Goal: Use online tool/utility: Utilize a website feature to perform a specific function

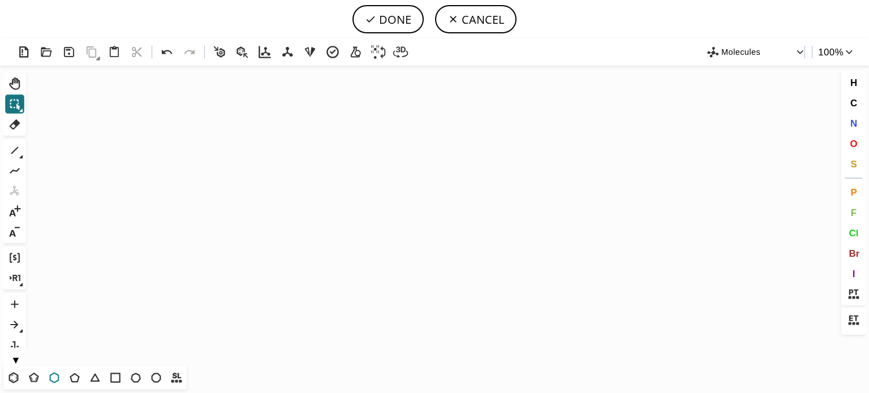
click at [55, 380] on icon at bounding box center [54, 378] width 15 height 15
click at [350, 207] on icon "Created with [PERSON_NAME] 2.3.0" at bounding box center [435, 216] width 808 height 300
click at [68, 378] on icon at bounding box center [74, 378] width 15 height 15
click at [12, 151] on icon at bounding box center [14, 150] width 15 height 15
drag, startPoint x: 403, startPoint y: 195, endPoint x: 348, endPoint y: 210, distance: 56.4
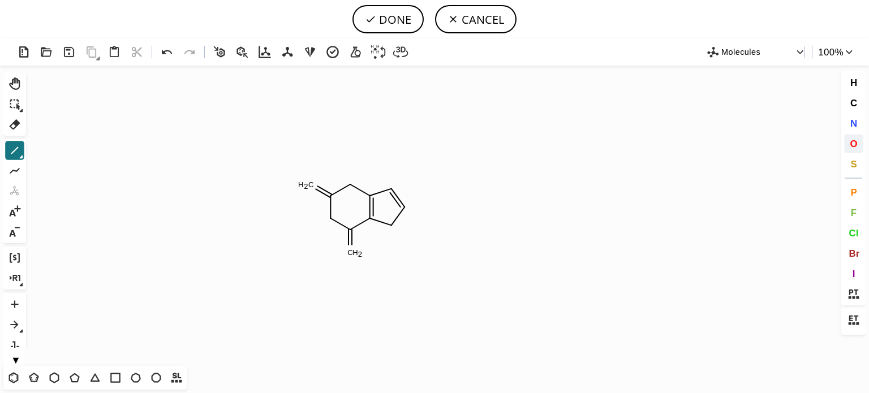
click at [851, 143] on span "O" at bounding box center [853, 143] width 7 height 11
click at [303, 185] on tspan "O" at bounding box center [303, 185] width 6 height 8
click at [355, 255] on tspan "O" at bounding box center [355, 255] width 6 height 8
click at [854, 121] on span "N" at bounding box center [853, 123] width 7 height 11
click at [332, 223] on tspan "N" at bounding box center [332, 223] width 6 height 8
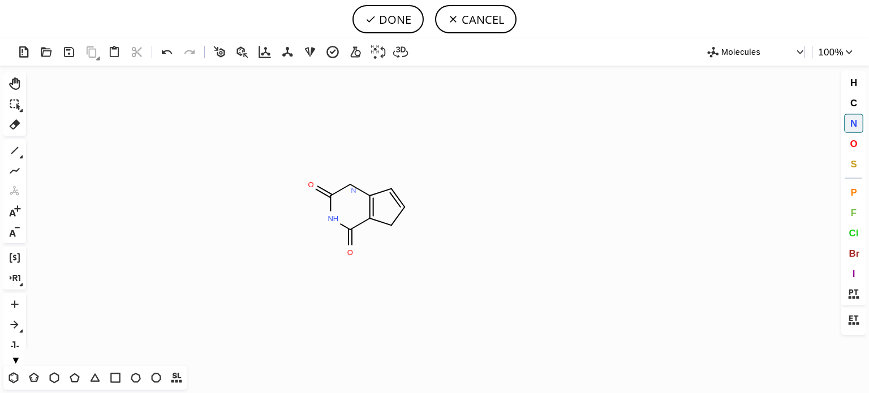
click at [354, 190] on tspan "N" at bounding box center [354, 190] width 6 height 8
click at [352, 192] on tspan "N" at bounding box center [353, 192] width 6 height 8
click at [12, 157] on icon at bounding box center [14, 150] width 15 height 15
click at [852, 120] on span "N" at bounding box center [853, 123] width 7 height 11
click at [391, 190] on tspan "N" at bounding box center [392, 190] width 6 height 8
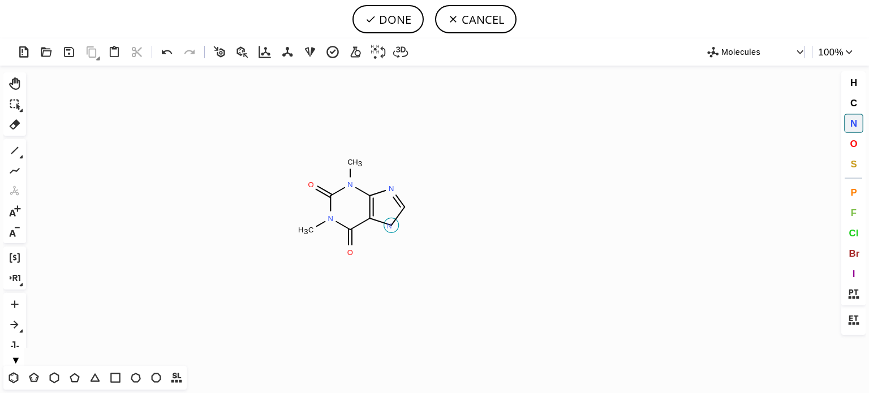
click at [389, 226] on tspan "N" at bounding box center [389, 226] width 6 height 8
click at [19, 147] on icon at bounding box center [14, 150] width 15 height 15
click at [848, 235] on button "Cl" at bounding box center [853, 232] width 19 height 19
click at [428, 210] on tspan "Cl" at bounding box center [427, 210] width 7 height 8
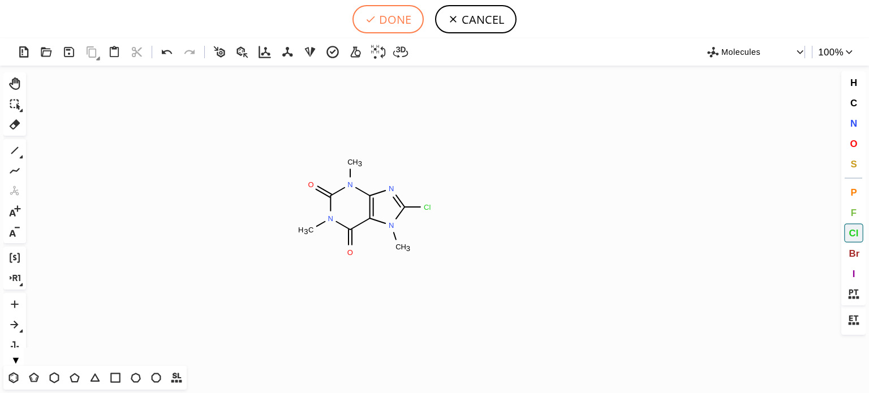
click at [386, 23] on button "DONE" at bounding box center [387, 19] width 71 height 28
type input "C1(=O)N(C)C(=O)C2N(C)C(Cl)=NC=2N1C"
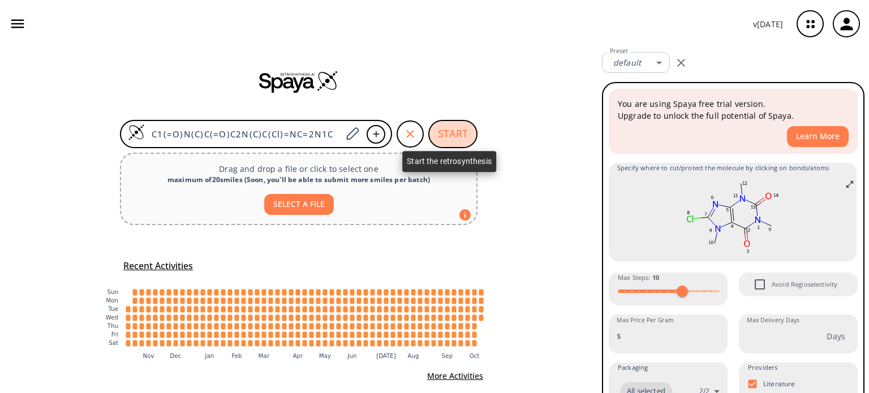
click at [449, 131] on button "START" at bounding box center [452, 134] width 49 height 28
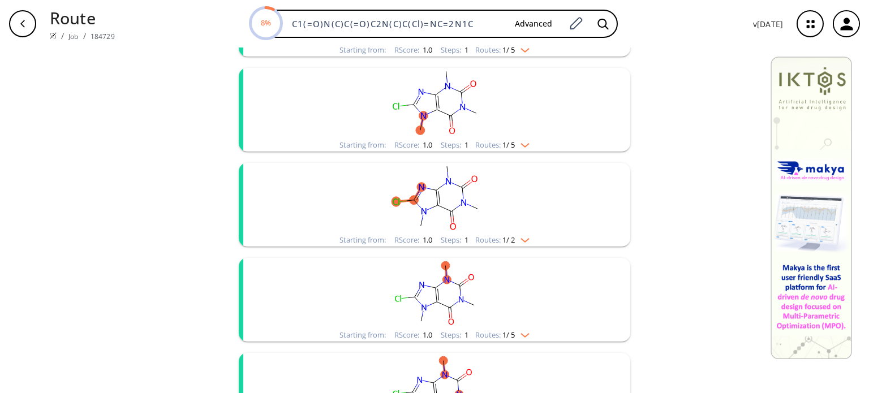
scroll to position [226, 0]
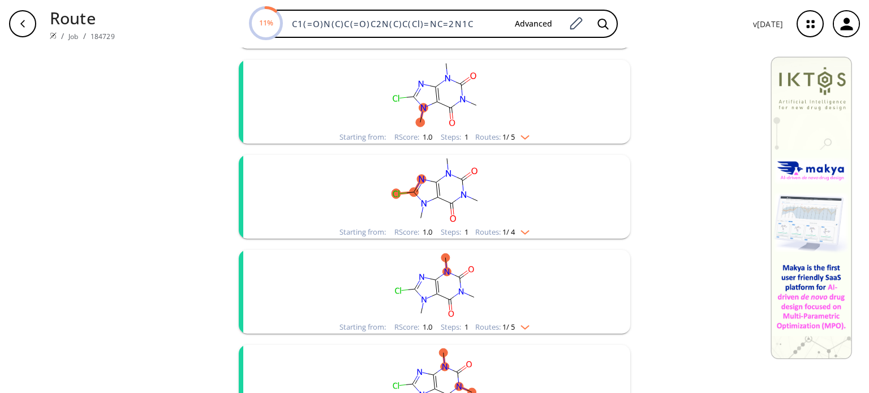
click at [525, 234] on img "clusters" at bounding box center [522, 230] width 15 height 9
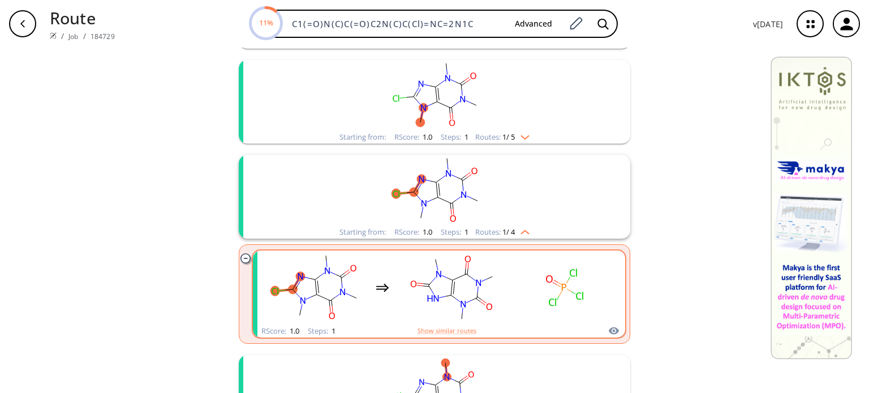
click at [514, 294] on rect "clusters" at bounding box center [565, 287] width 102 height 71
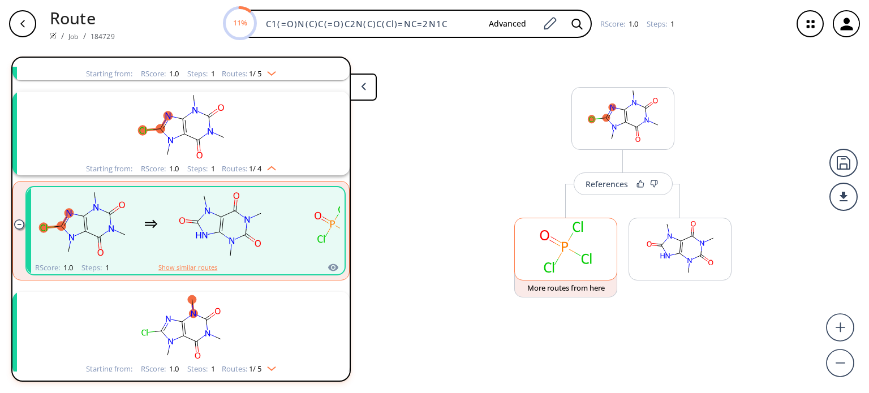
scroll to position [215, 0]
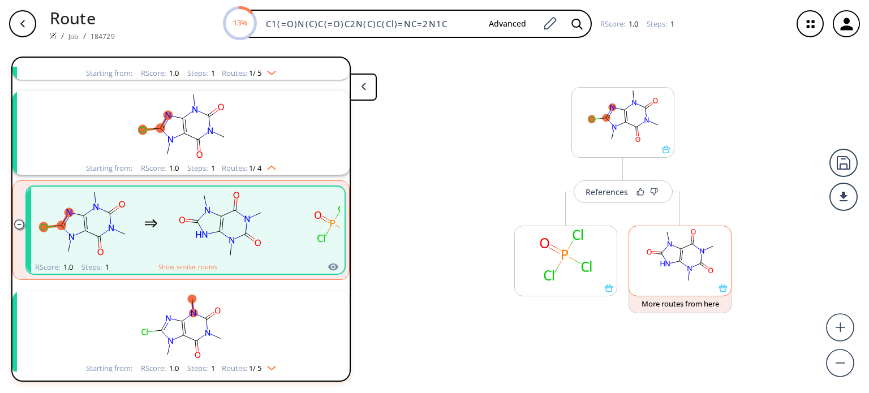
click at [674, 266] on rect at bounding box center [680, 255] width 102 height 58
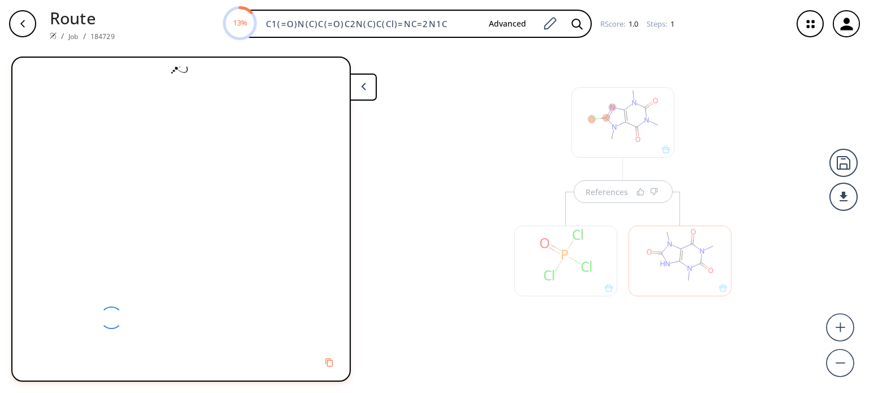
scroll to position [0, 0]
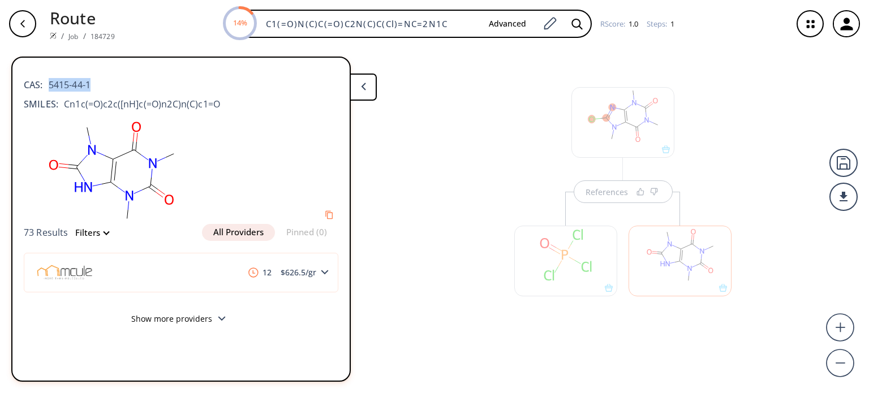
drag, startPoint x: 95, startPoint y: 83, endPoint x: 50, endPoint y: 96, distance: 46.4
click at [50, 89] on div "CAS: 5415-44-1" at bounding box center [181, 79] width 315 height 25
copy span "5415-44-1"
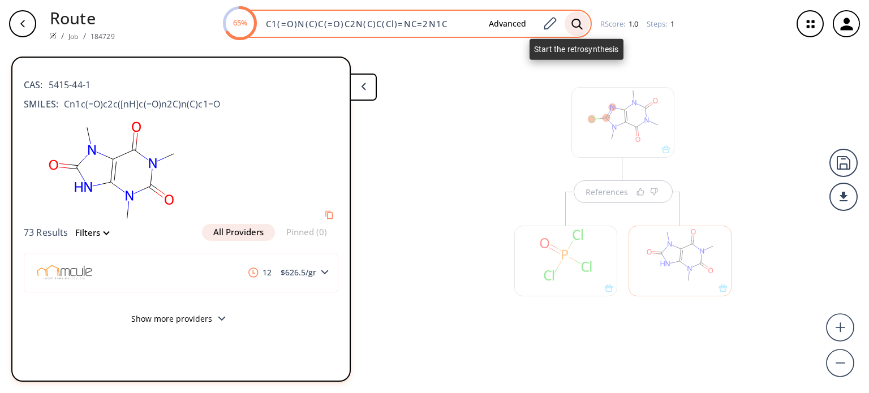
click at [579, 22] on icon at bounding box center [576, 24] width 11 height 12
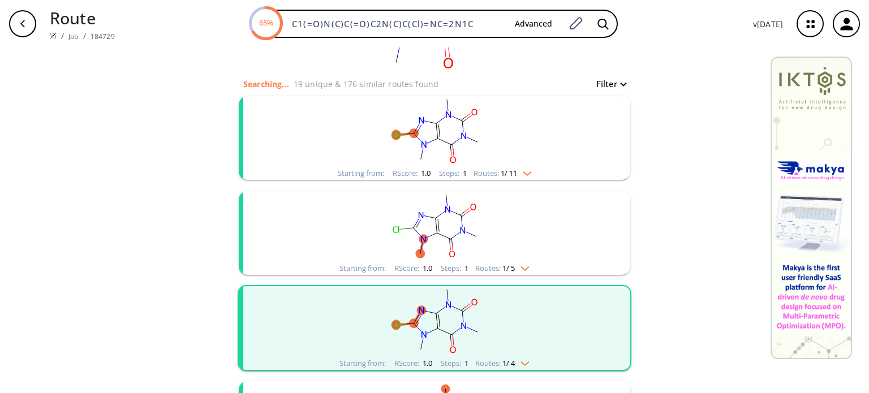
scroll to position [226, 0]
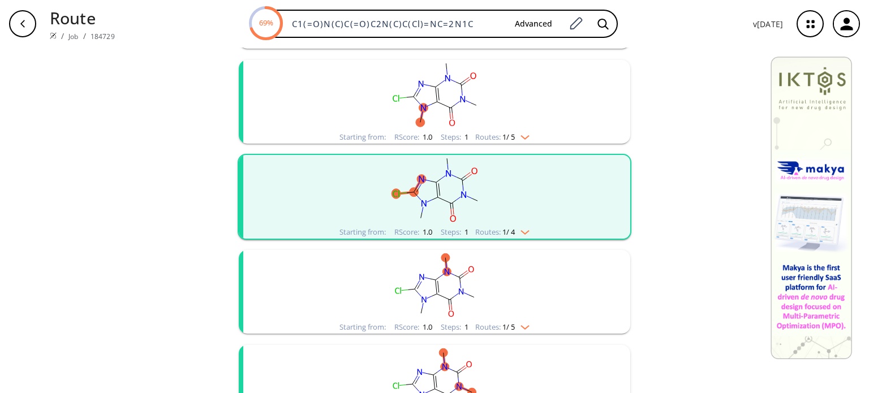
click at [525, 231] on img "clusters" at bounding box center [522, 230] width 15 height 9
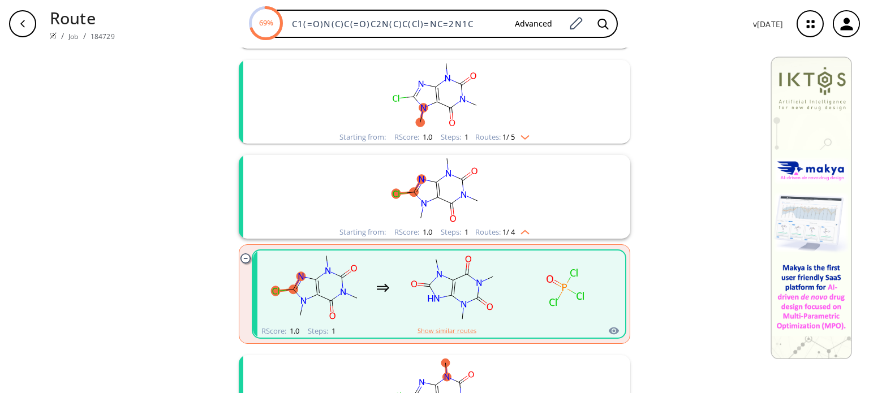
scroll to position [396, 0]
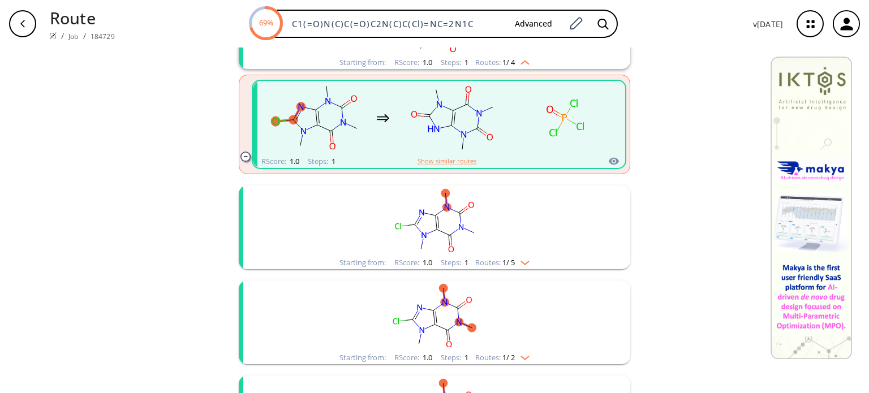
click at [529, 353] on div "Starting from: RScore : 1.0 Steps : 1 Routes: 1 / 2" at bounding box center [434, 357] width 207 height 13
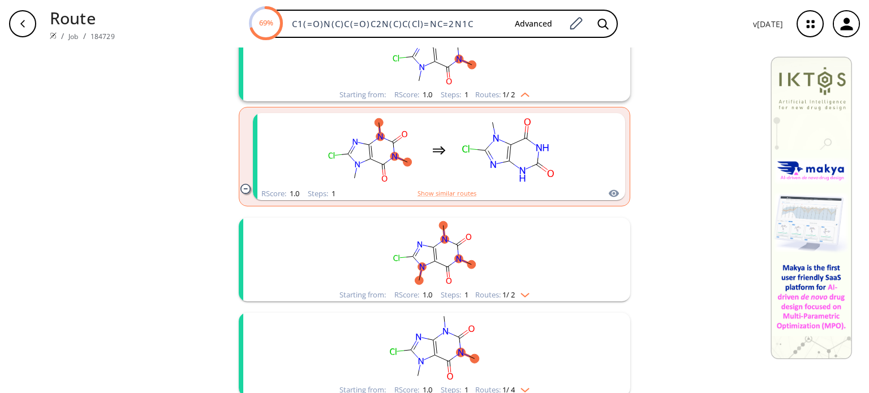
scroll to position [679, 0]
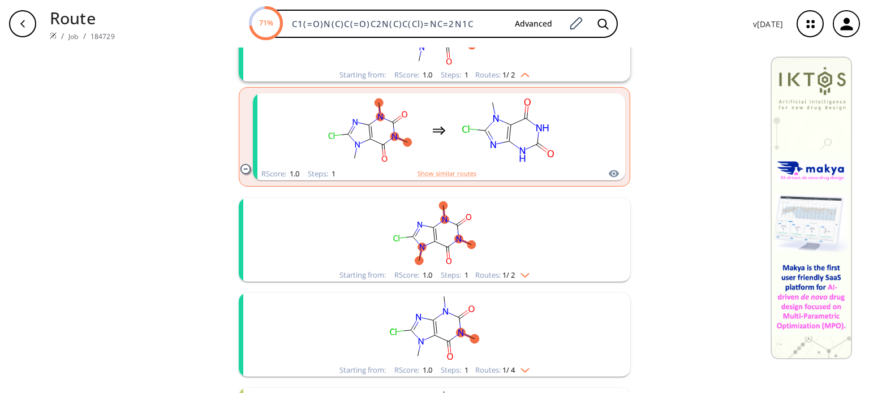
click at [529, 275] on div "Starting from: RScore : 1.0 Steps : 1 Routes: 1 / 2" at bounding box center [434, 275] width 207 height 13
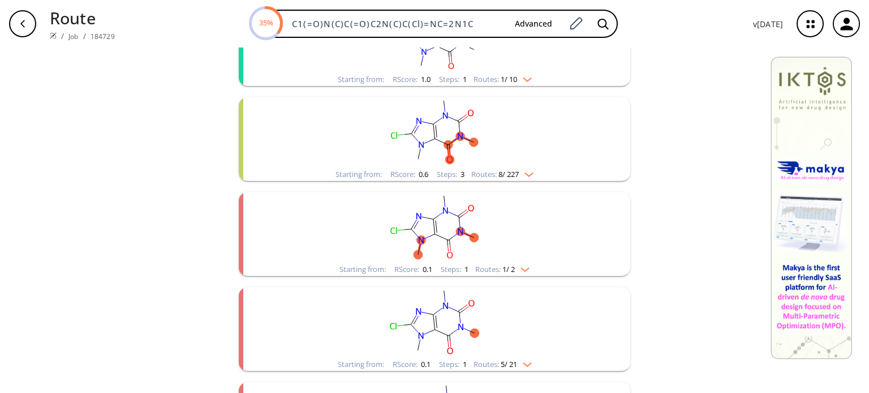
scroll to position [1188, 0]
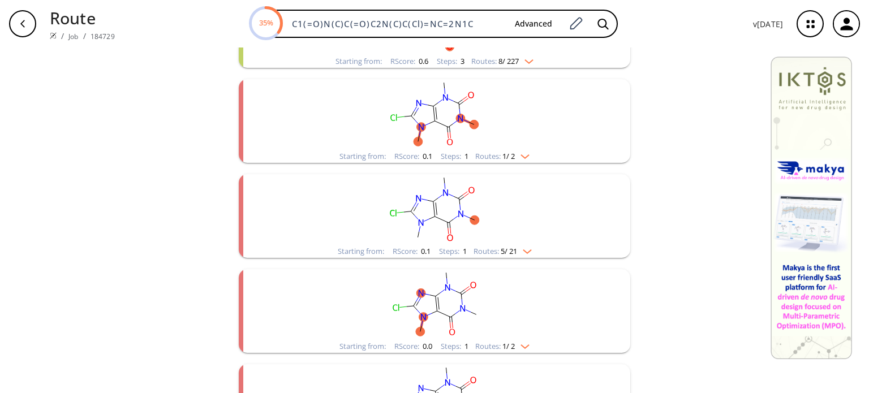
click at [529, 158] on div "Starting from: RScore : 0.1 Steps : 1 Routes: 1 / 2" at bounding box center [434, 156] width 207 height 13
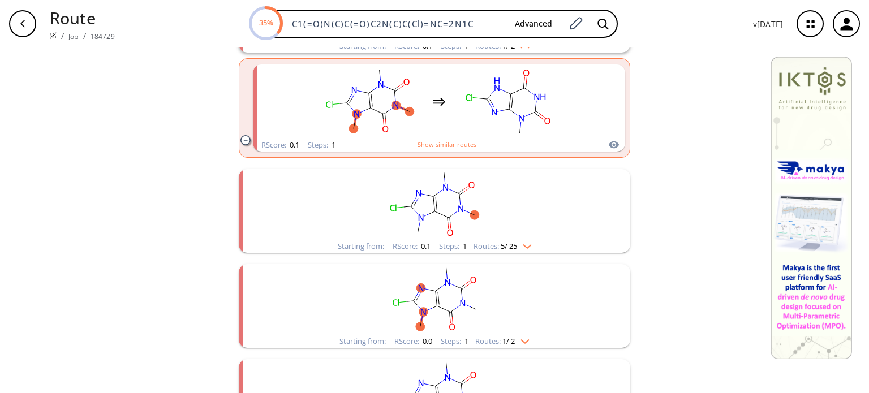
scroll to position [1301, 0]
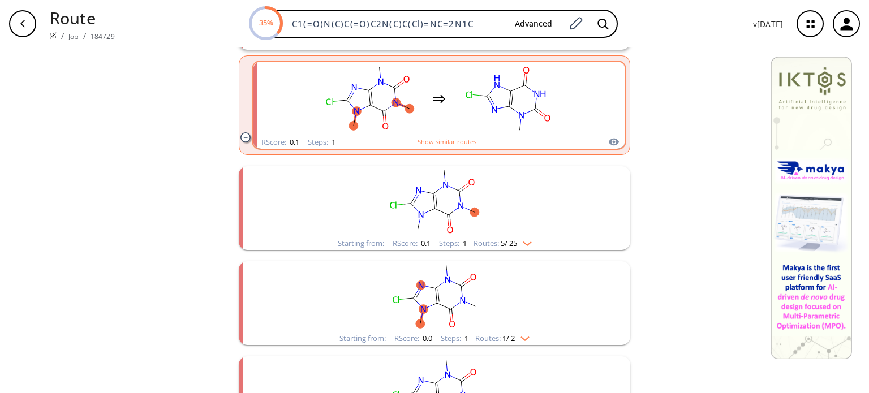
click at [519, 101] on rect "clusters" at bounding box center [508, 98] width 102 height 71
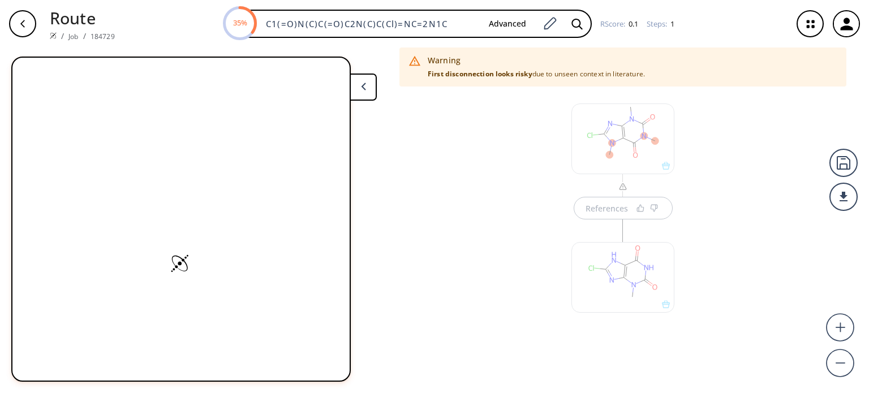
click at [643, 280] on div at bounding box center [622, 277] width 103 height 71
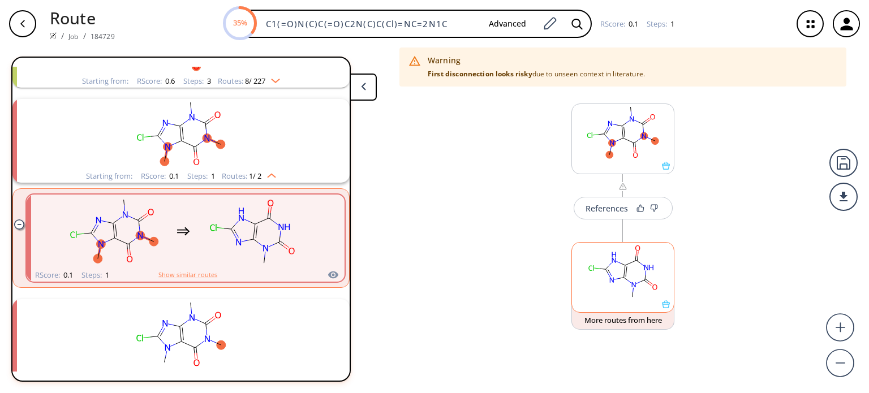
scroll to position [785, 0]
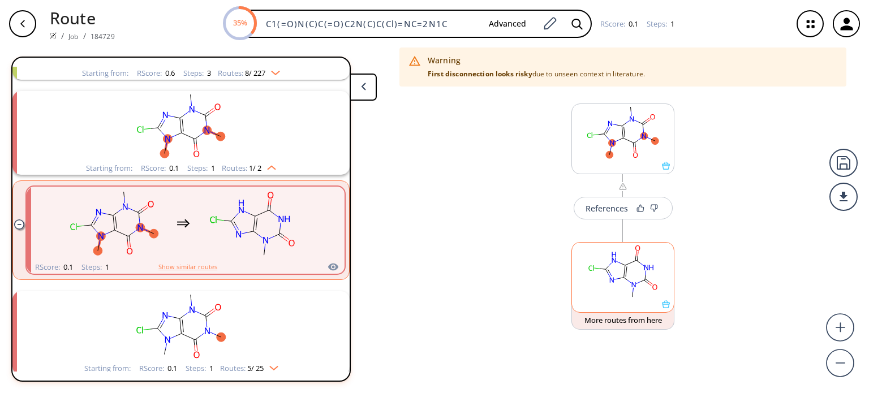
click at [634, 272] on rect at bounding box center [623, 272] width 102 height 58
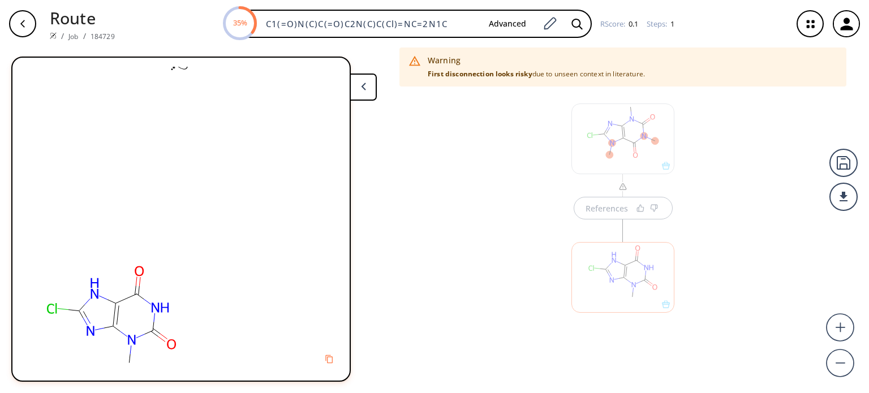
scroll to position [0, 0]
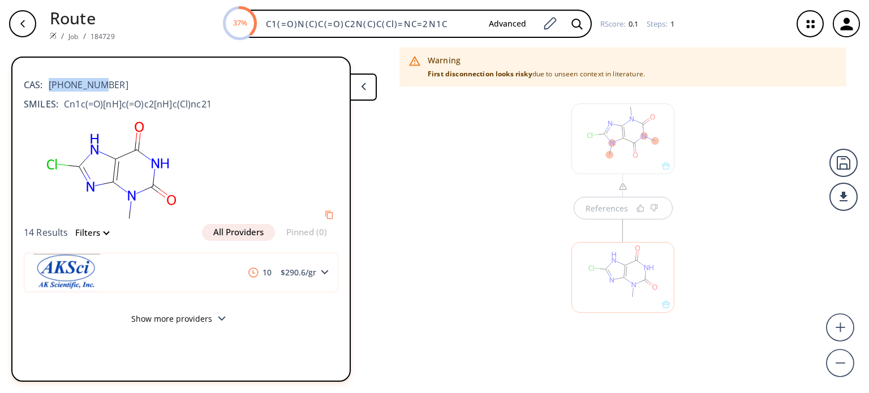
drag, startPoint x: 104, startPoint y: 83, endPoint x: 50, endPoint y: 86, distance: 54.4
click at [50, 86] on div "CAS: [PHONE_NUMBER]" at bounding box center [181, 79] width 315 height 25
copy span "[PHONE_NUMBER]"
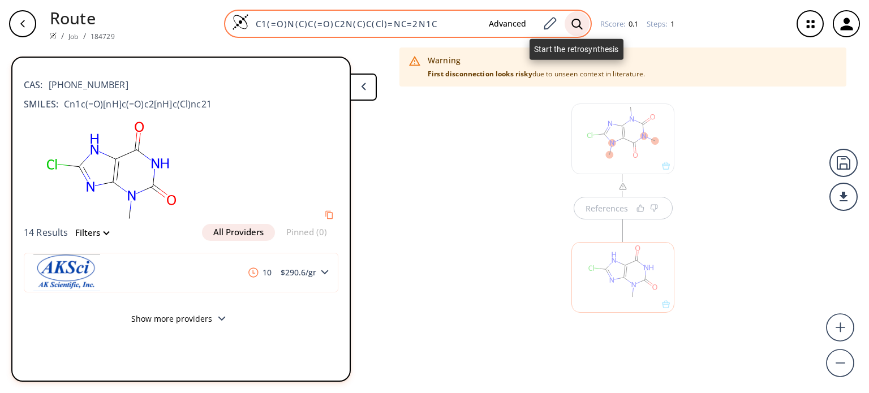
click at [578, 22] on icon at bounding box center [576, 24] width 11 height 12
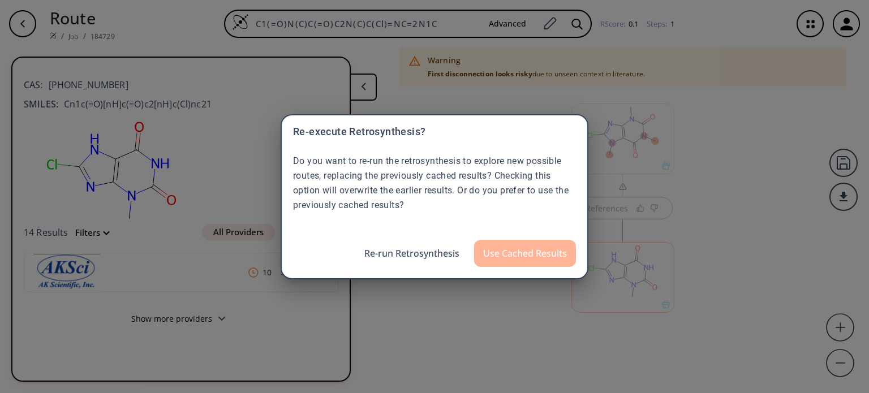
click at [527, 257] on button "Use Cached Results" at bounding box center [525, 253] width 102 height 27
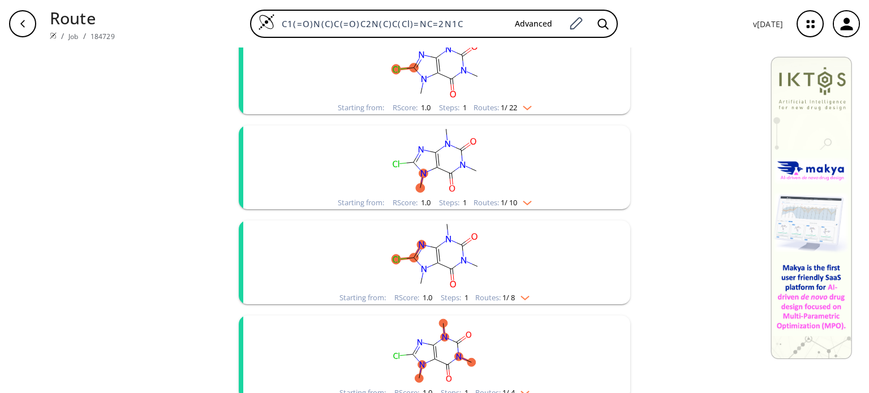
scroll to position [170, 0]
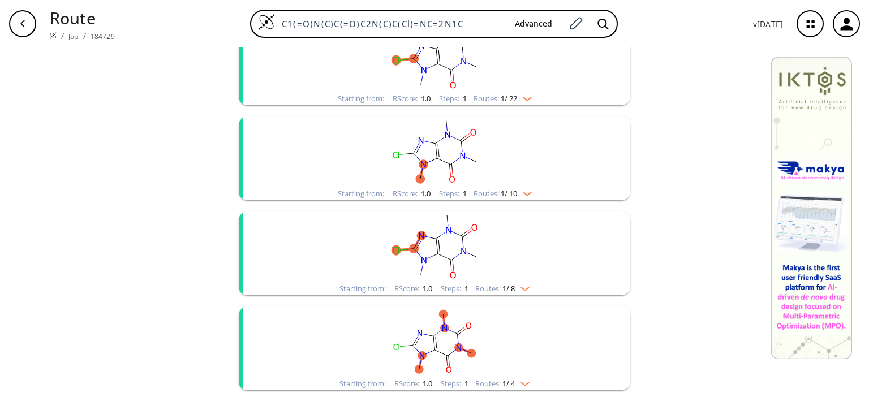
click at [520, 283] on img "clusters" at bounding box center [522, 286] width 15 height 9
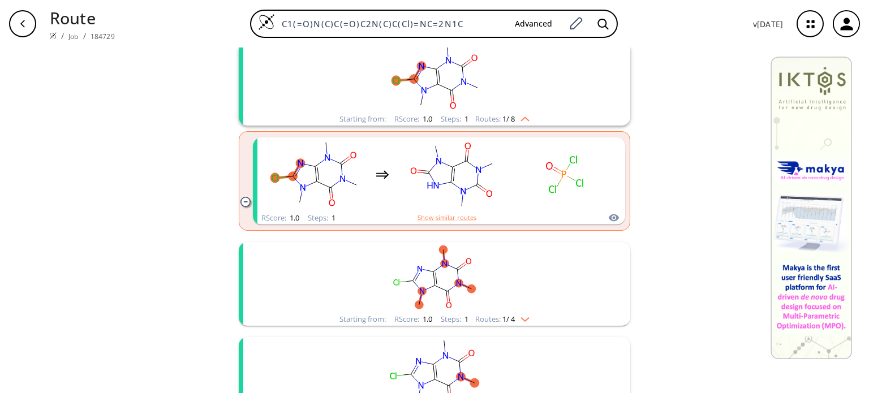
scroll to position [396, 0]
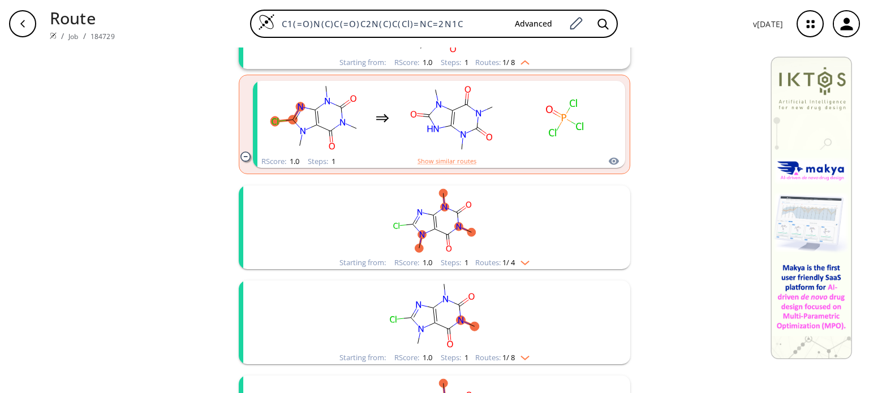
click at [526, 263] on img "clusters" at bounding box center [522, 260] width 15 height 9
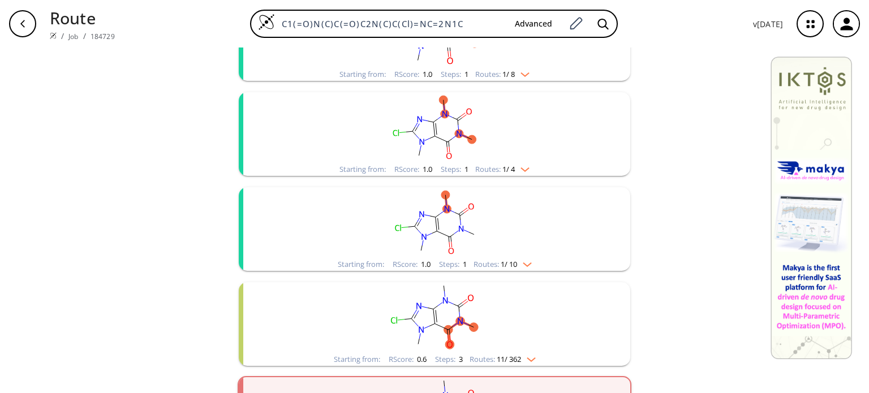
scroll to position [792, 0]
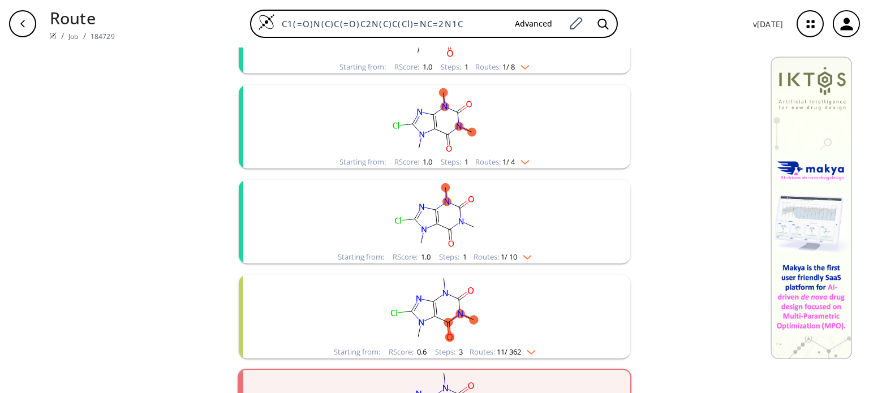
click at [525, 153] on rect "clusters" at bounding box center [434, 120] width 294 height 71
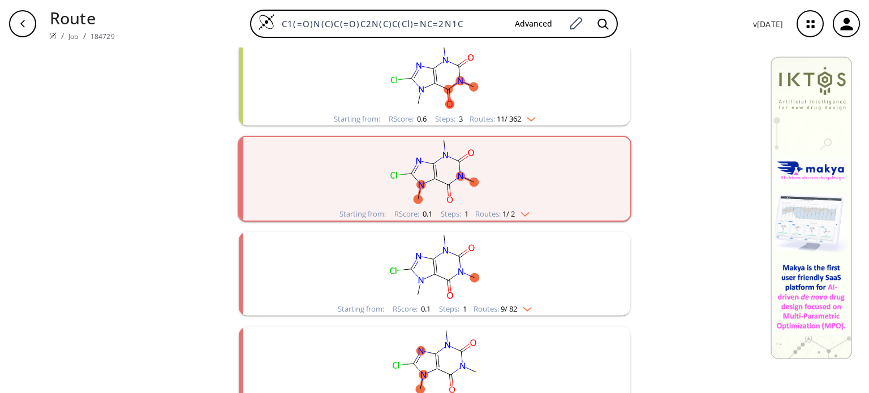
scroll to position [1131, 0]
click at [526, 216] on div "Routes: 1 / 2" at bounding box center [502, 212] width 54 height 7
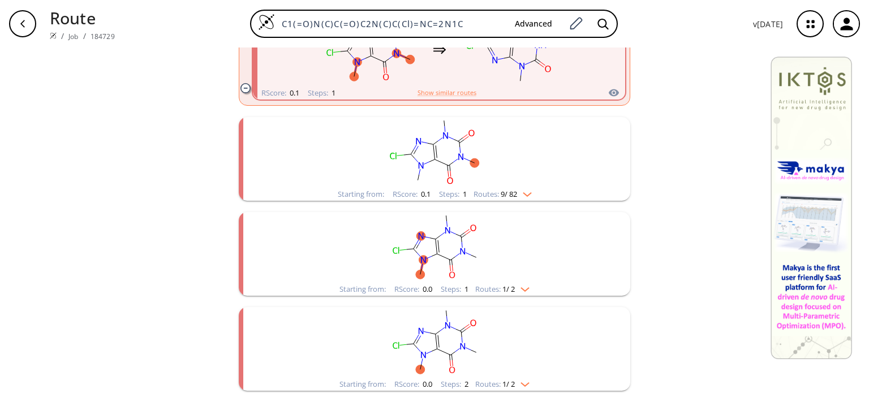
scroll to position [1353, 0]
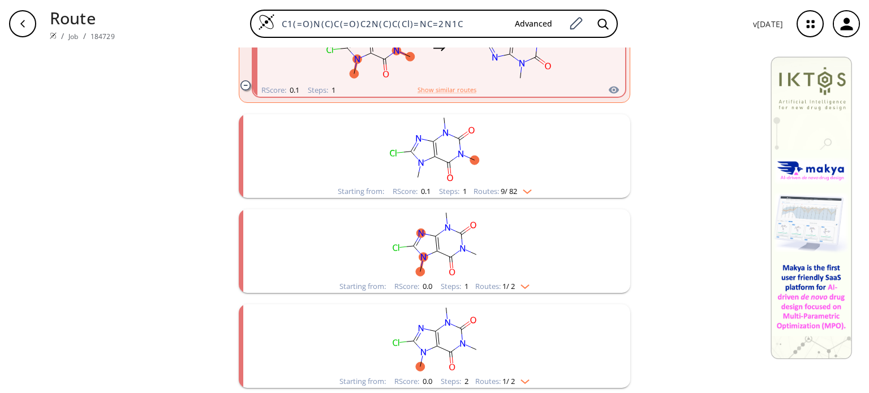
click at [509, 279] on rect "clusters" at bounding box center [434, 244] width 294 height 71
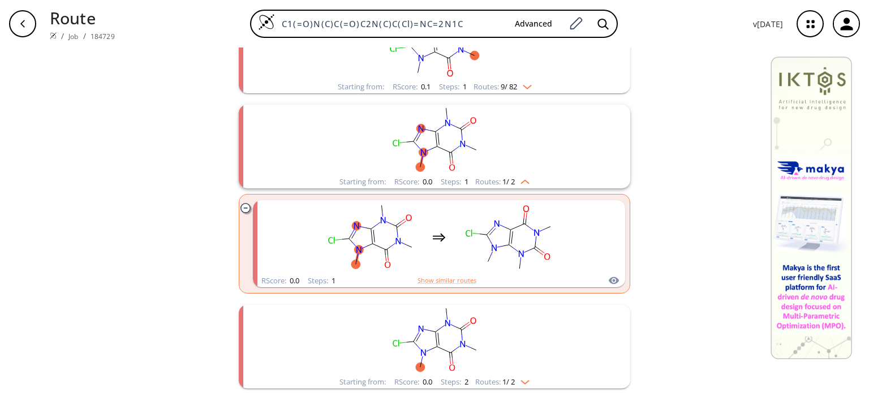
scroll to position [1458, 0]
click at [524, 384] on div "Routes: 1 / 2" at bounding box center [502, 381] width 54 height 7
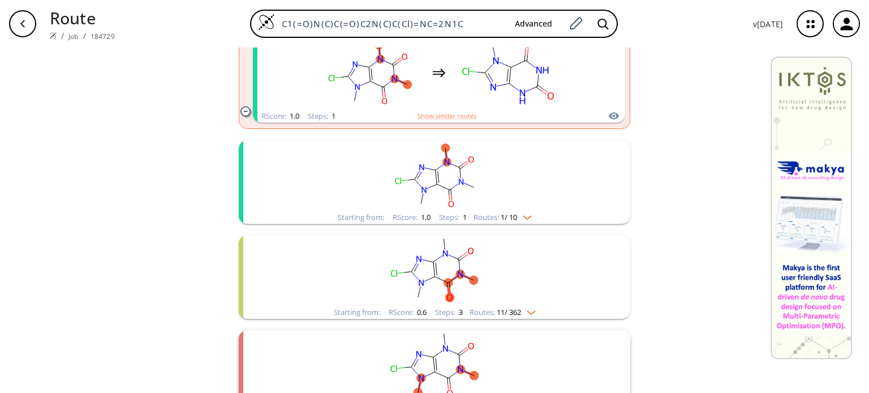
scroll to position [941, 0]
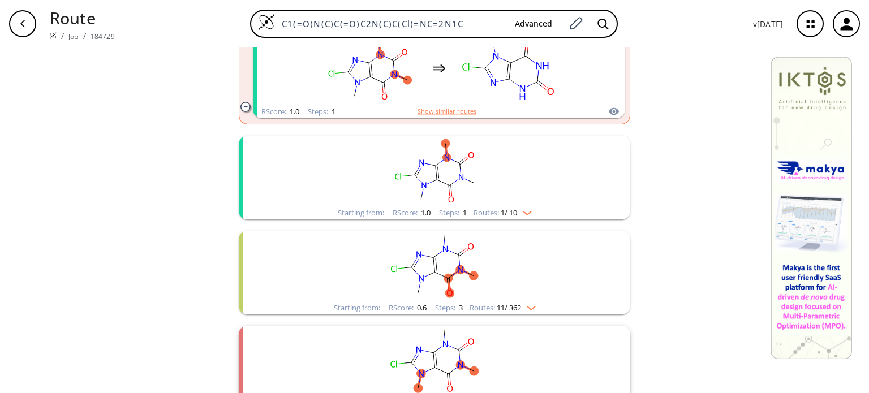
click at [528, 215] on div "Routes: 1 / 10" at bounding box center [502, 212] width 58 height 7
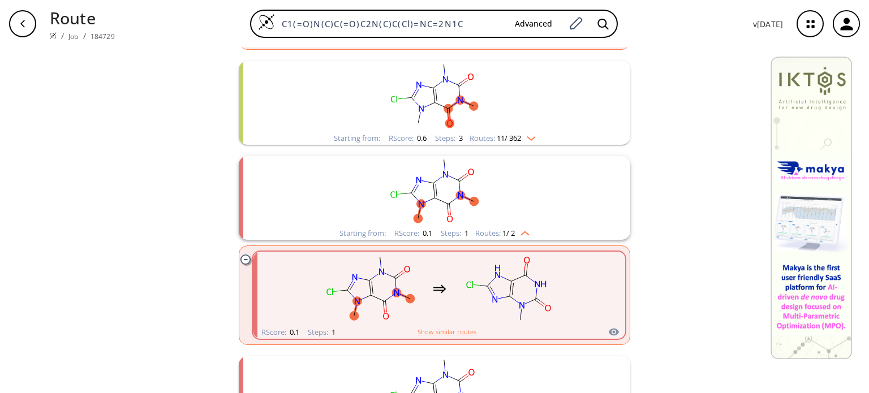
scroll to position [1103, 0]
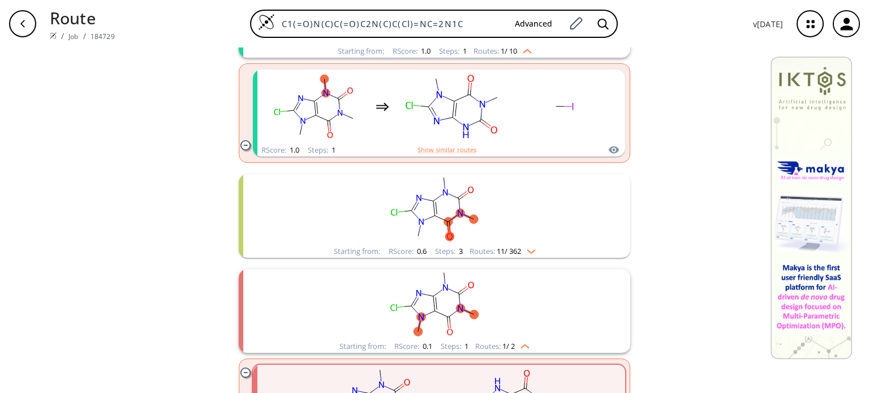
click at [532, 246] on img "clusters" at bounding box center [528, 249] width 15 height 9
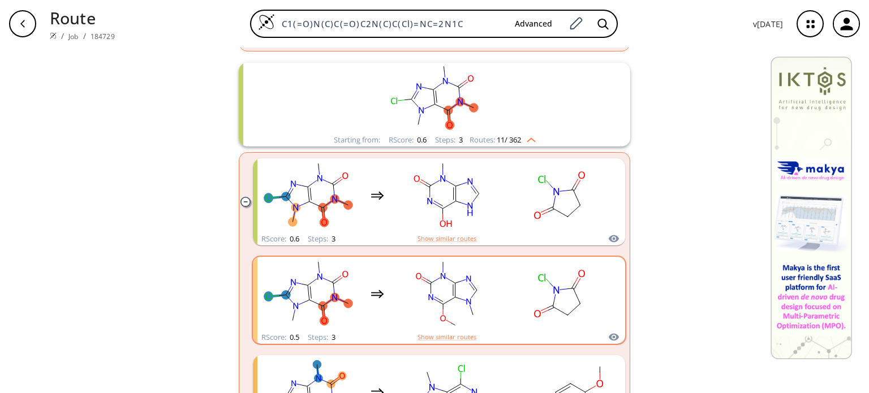
scroll to position [1216, 0]
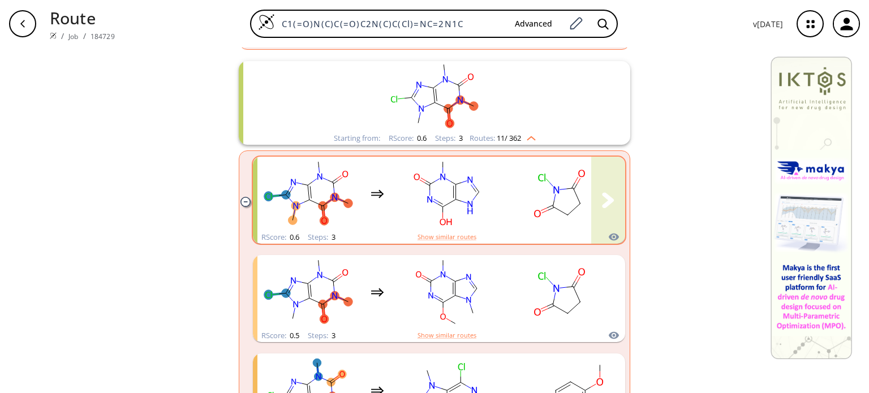
click at [468, 203] on icon "clusters" at bounding box center [470, 204] width 5 height 6
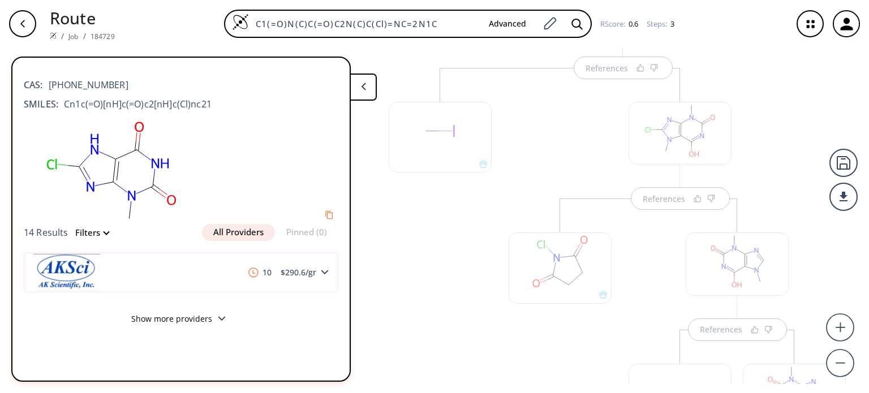
scroll to position [121, 0]
click at [674, 207] on div "References" at bounding box center [737, 341] width 240 height 281
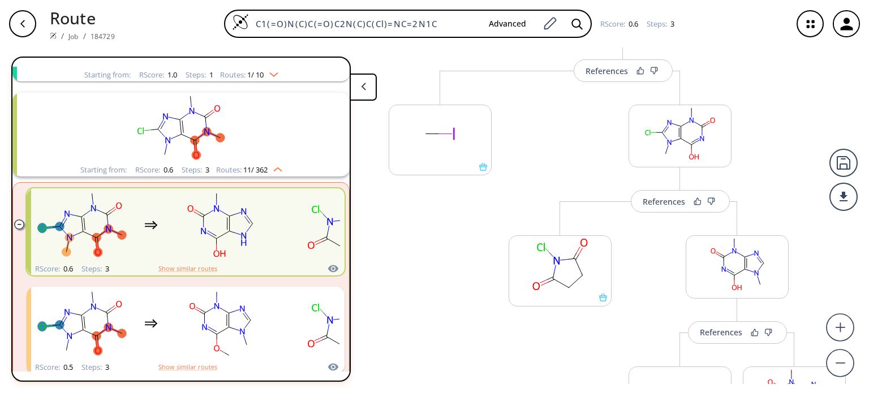
scroll to position [690, 0]
click at [674, 207] on button "References" at bounding box center [680, 201] width 99 height 23
